Goal: Check status

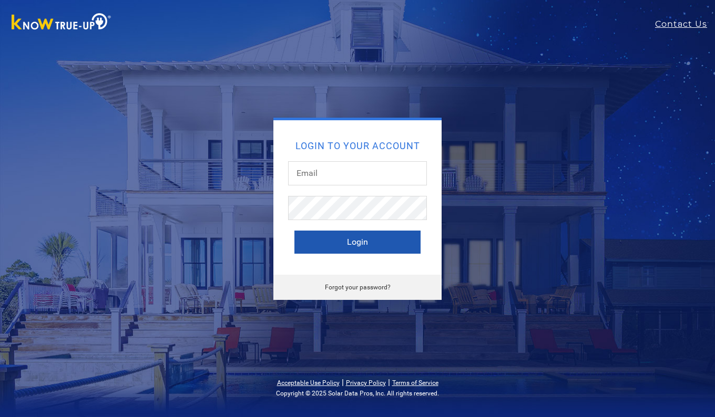
type input "durangarc@hotmail.com"
click at [338, 238] on button "Login" at bounding box center [357, 242] width 126 height 23
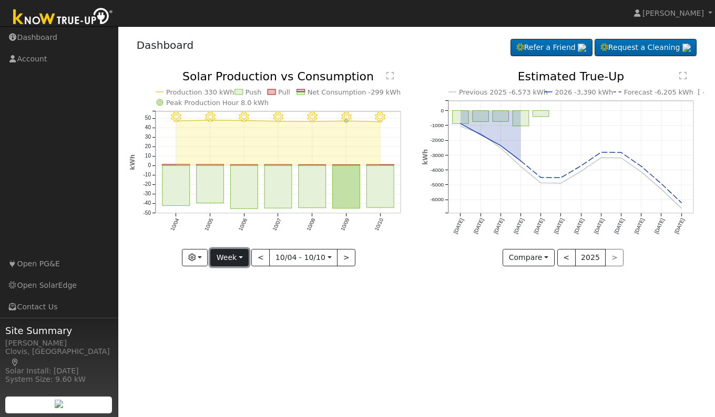
click at [232, 258] on button "Week" at bounding box center [229, 258] width 38 height 18
click at [229, 280] on link "Day" at bounding box center [247, 279] width 73 height 15
type input "[DATE]"
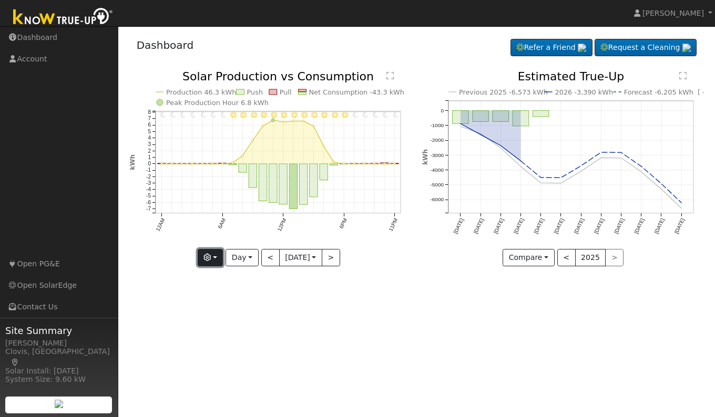
click at [207, 259] on icon "button" at bounding box center [206, 257] width 7 height 7
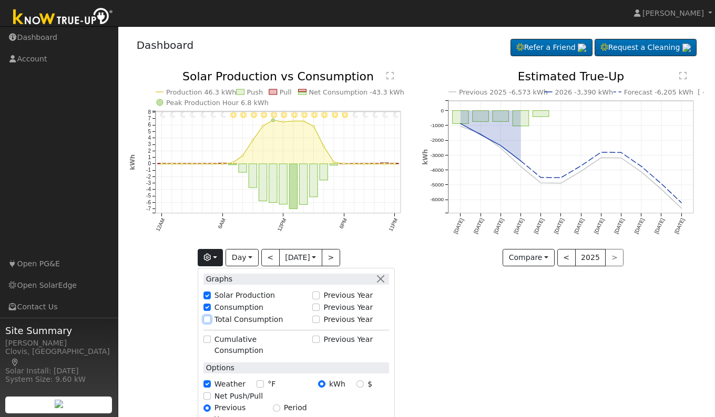
click at [208, 322] on input "Total Consumption" at bounding box center [206, 319] width 7 height 7
checkbox input "true"
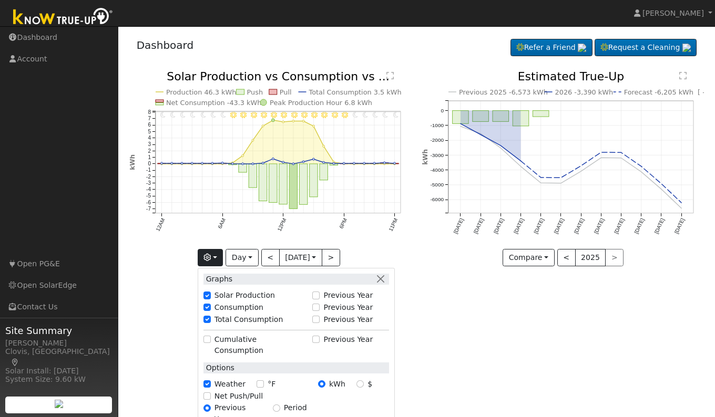
click at [433, 334] on div "User Profile First name Last name Email Email Notifications No Emails No Emails…" at bounding box center [416, 221] width 597 height 391
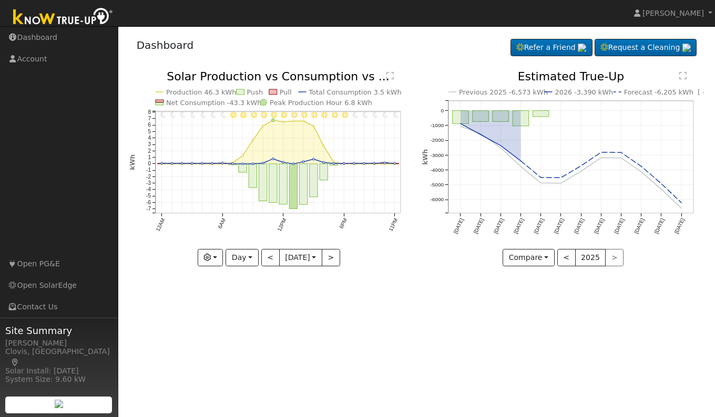
click at [392, 77] on text "" at bounding box center [389, 75] width 7 height 8
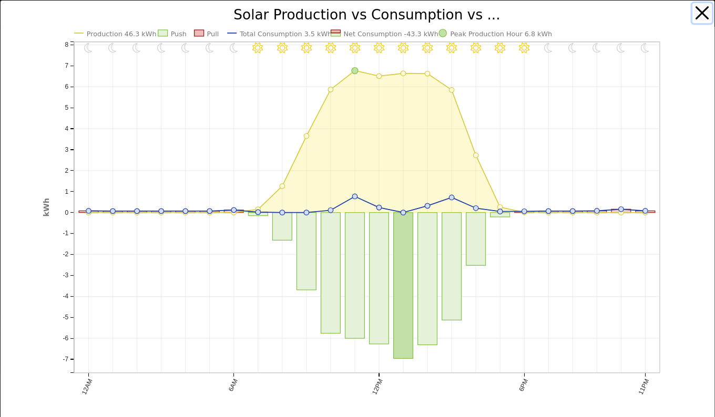
click at [692, 14] on button "button" at bounding box center [702, 13] width 20 height 20
